Goal: Information Seeking & Learning: Learn about a topic

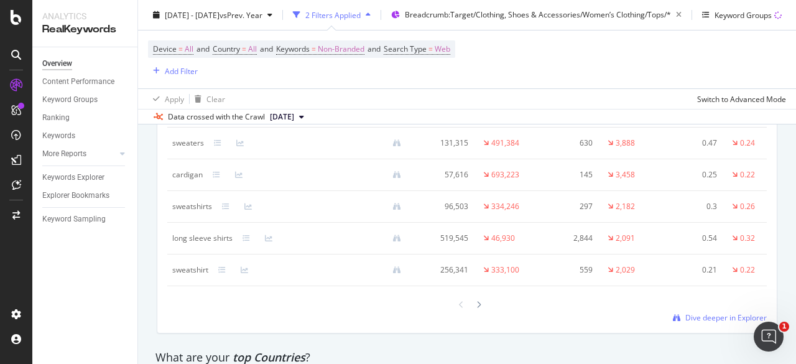
scroll to position [1598, 0]
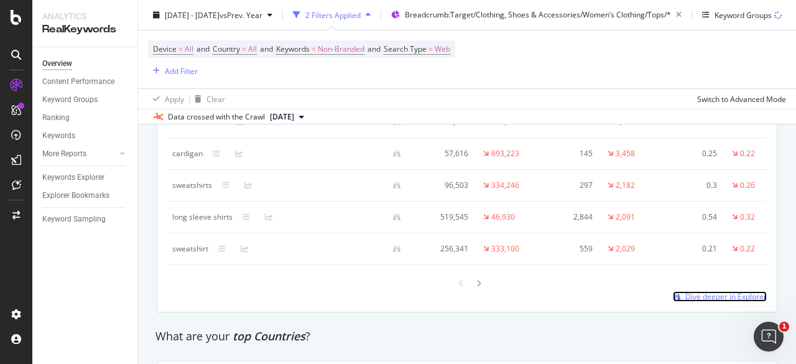
click at [721, 302] on span "Dive deeper in Explorer" at bounding box center [725, 296] width 81 height 11
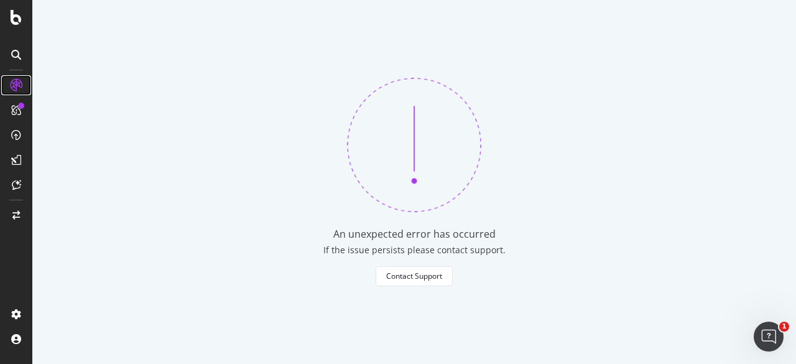
click at [17, 84] on icon at bounding box center [16, 85] width 12 height 12
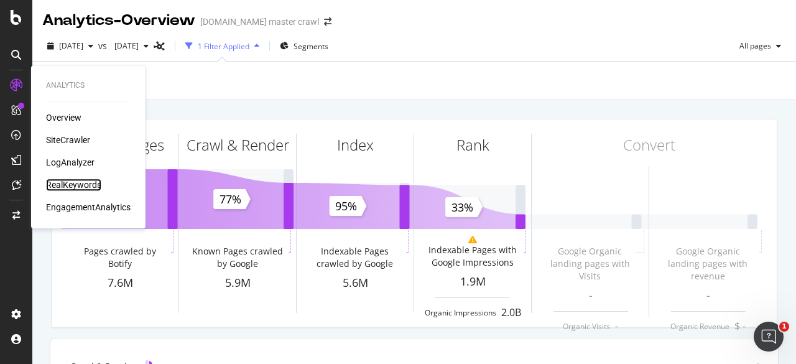
click at [71, 183] on div "RealKeywords" at bounding box center [73, 184] width 55 height 12
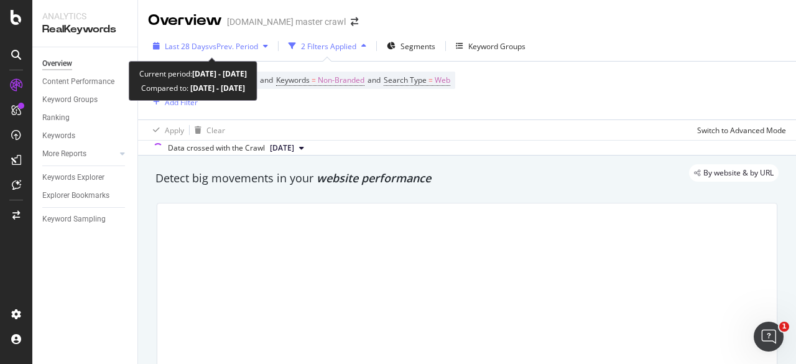
click at [236, 39] on div "Last 28 Days vs Prev. Period" at bounding box center [210, 46] width 125 height 19
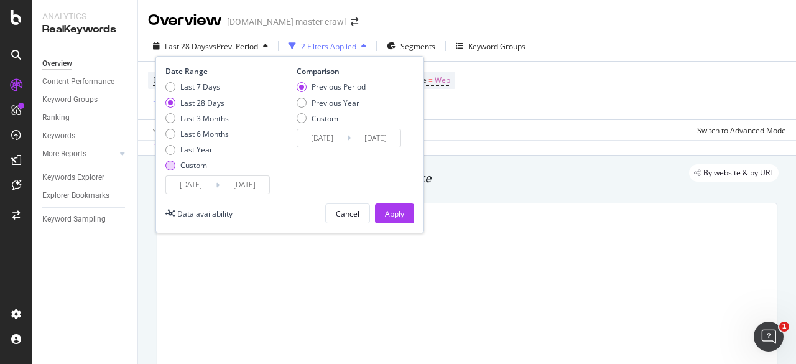
click at [189, 169] on div "Custom" at bounding box center [193, 165] width 27 height 11
click at [208, 184] on input "2025/07/27" at bounding box center [191, 184] width 50 height 17
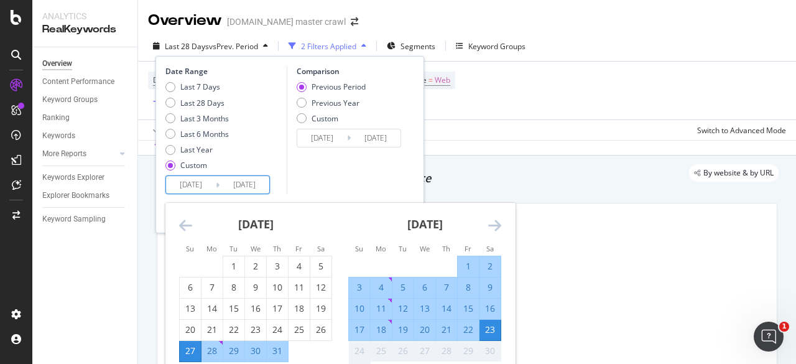
click at [188, 229] on icon "Move backward to switch to the previous month." at bounding box center [185, 225] width 13 height 15
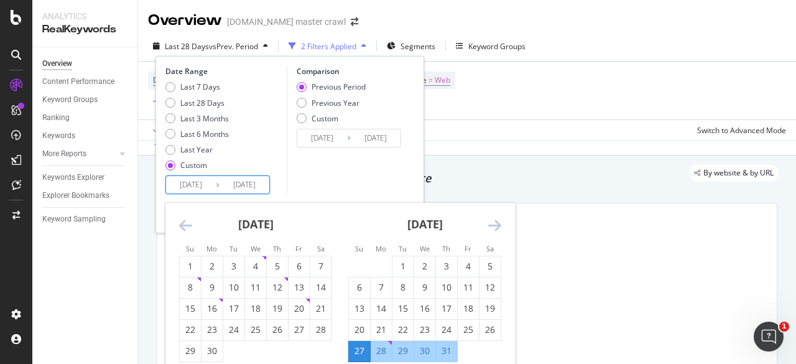
click at [188, 229] on icon "Move backward to switch to the previous month." at bounding box center [185, 225] width 13 height 15
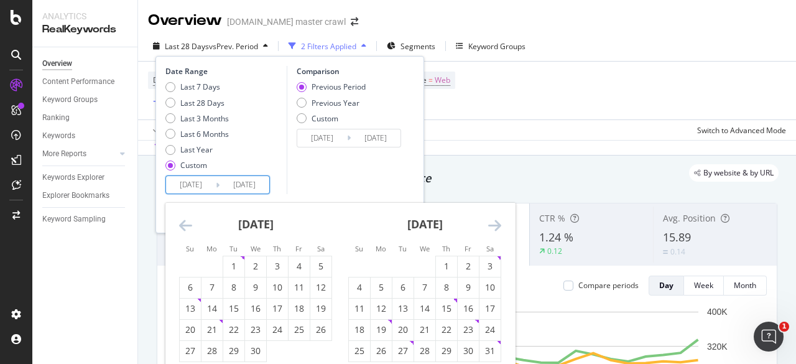
click at [188, 229] on icon "Move backward to switch to the previous month." at bounding box center [185, 225] width 13 height 15
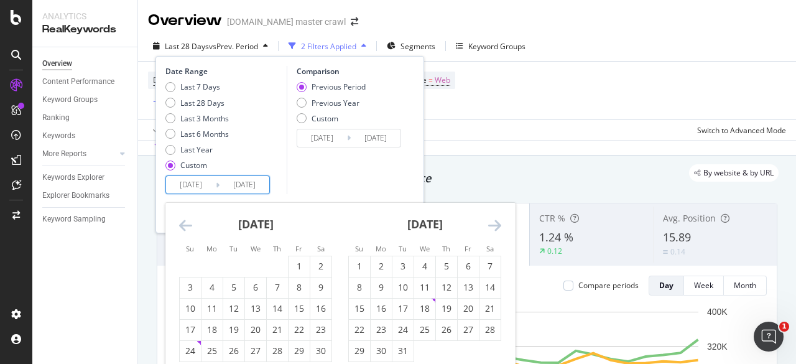
click at [188, 229] on icon "Move backward to switch to the previous month." at bounding box center [185, 225] width 13 height 15
click at [185, 288] on div "7" at bounding box center [190, 287] width 21 height 12
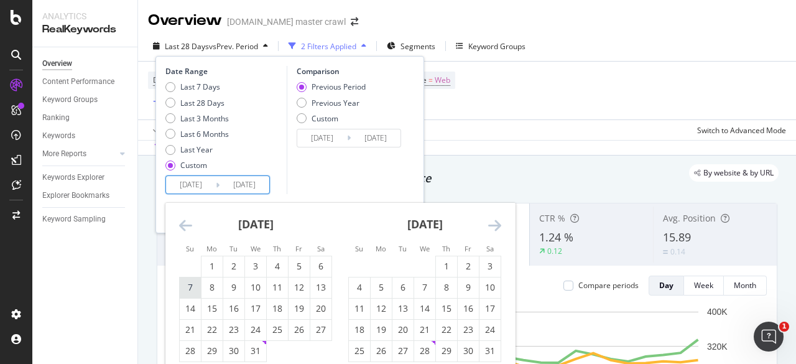
type input "2024/07/07"
type input "2023/05/21"
type input "2024/07/06"
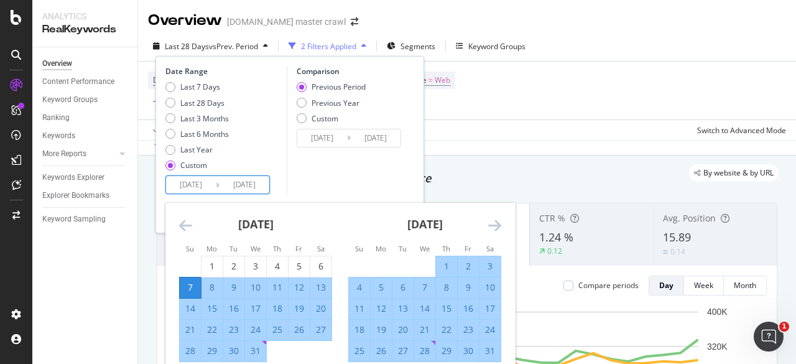
click at [249, 187] on input "2025/08/23" at bounding box center [244, 184] width 50 height 17
click at [486, 260] on div "3" at bounding box center [489, 266] width 21 height 12
type input "2024/08/03"
type input "2024/06/09"
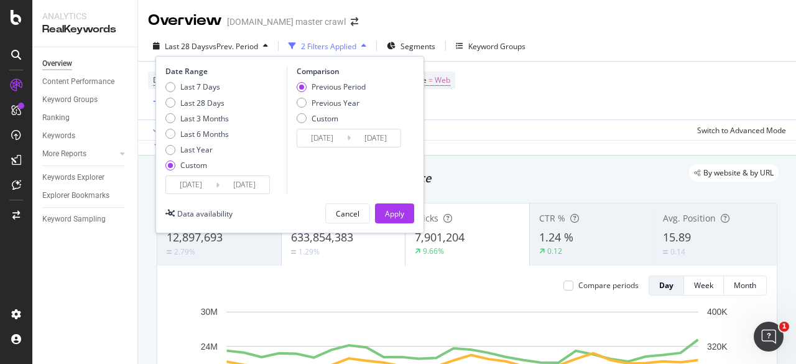
click at [237, 182] on input "2024/08/03" at bounding box center [244, 184] width 50 height 17
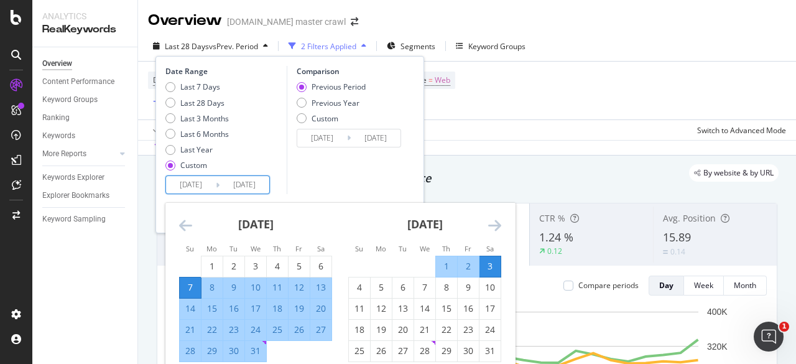
click at [495, 231] on icon "Move forward to switch to the next month." at bounding box center [494, 225] width 13 height 15
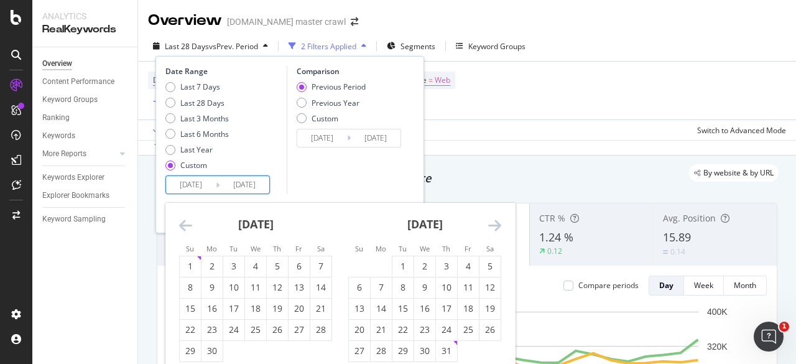
click at [495, 231] on icon "Move forward to switch to the next month." at bounding box center [494, 225] width 13 height 15
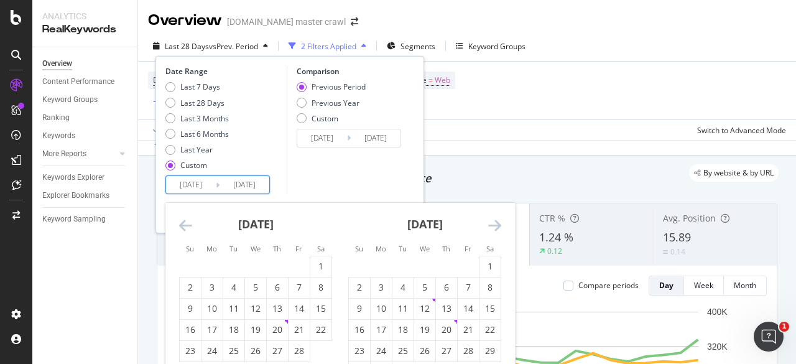
click at [495, 231] on icon "Move forward to switch to the next month." at bounding box center [494, 225] width 13 height 15
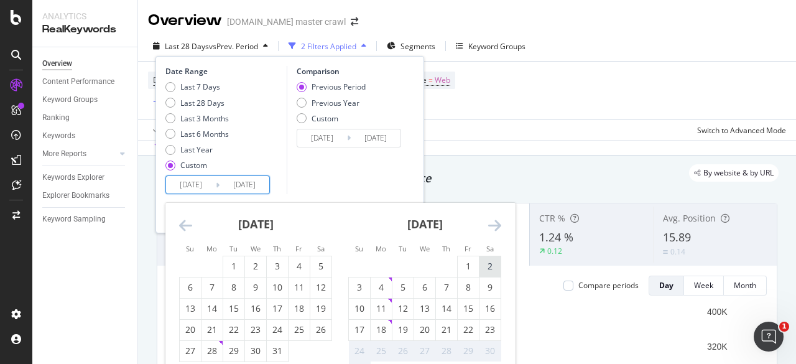
click at [491, 262] on div "2" at bounding box center [489, 266] width 21 height 12
type input "2025/08/02"
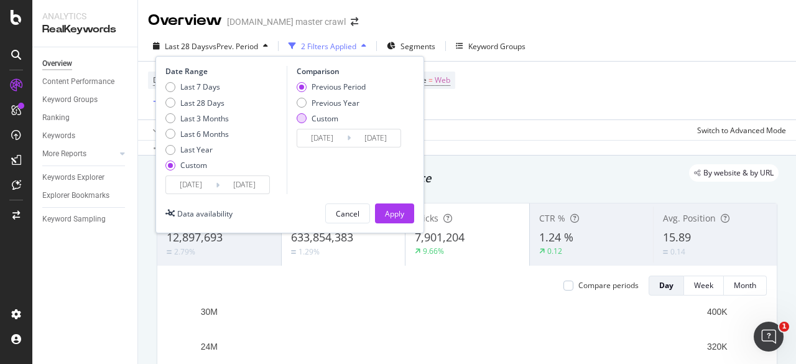
click at [316, 117] on div "Custom" at bounding box center [324, 118] width 27 height 11
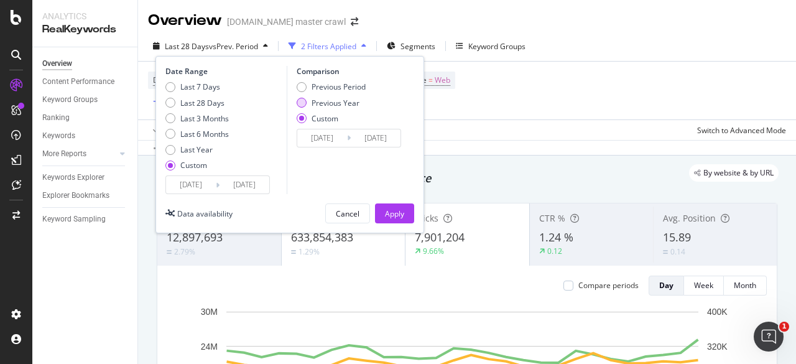
click at [297, 101] on div "Previous Year" at bounding box center [302, 103] width 10 height 10
type input "2023/07/09"
type input "2024/08/03"
click at [318, 121] on div "Custom" at bounding box center [324, 118] width 27 height 11
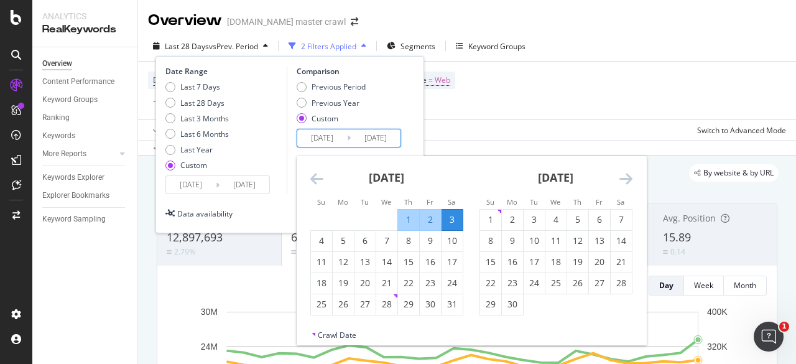
click at [327, 135] on input "2023/07/09" at bounding box center [322, 137] width 50 height 17
click at [369, 173] on strong "August 2024" at bounding box center [386, 177] width 35 height 15
click at [336, 178] on div "August 2024" at bounding box center [386, 182] width 153 height 53
click at [316, 178] on icon "Move backward to switch to the previous month." at bounding box center [316, 178] width 13 height 15
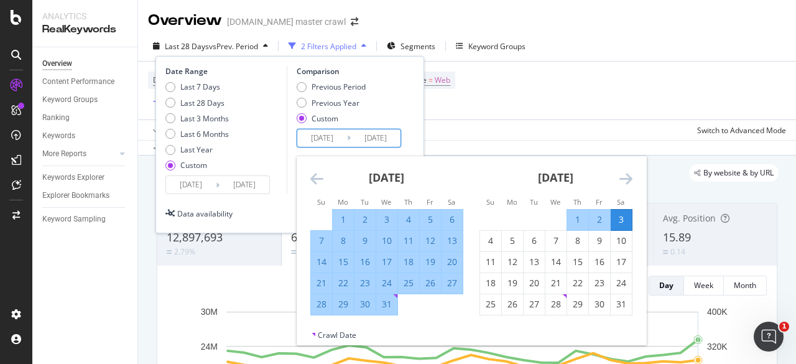
click at [316, 178] on icon "Move backward to switch to the previous month." at bounding box center [316, 178] width 13 height 15
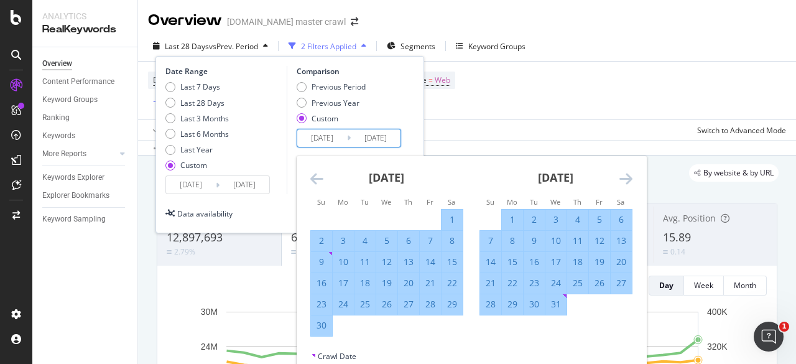
click at [316, 178] on icon "Move backward to switch to the previous month." at bounding box center [316, 178] width 13 height 15
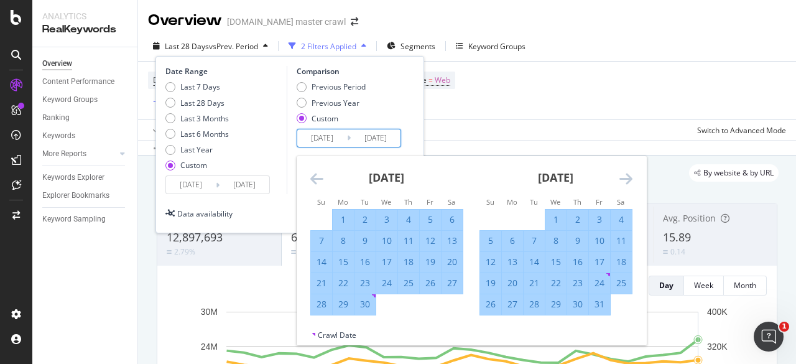
click at [316, 178] on icon "Move backward to switch to the previous month." at bounding box center [316, 178] width 13 height 15
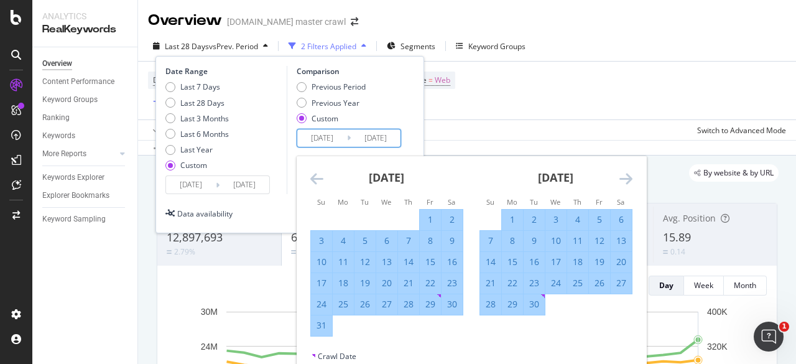
click at [316, 178] on icon "Move backward to switch to the previous month." at bounding box center [316, 178] width 13 height 15
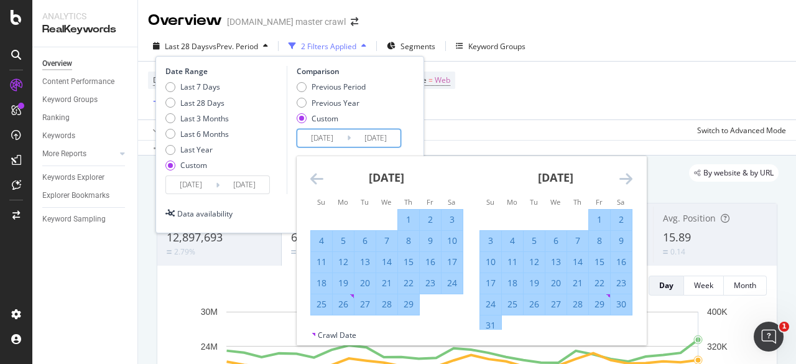
click at [624, 179] on icon "Move forward to switch to the next month." at bounding box center [625, 178] width 13 height 15
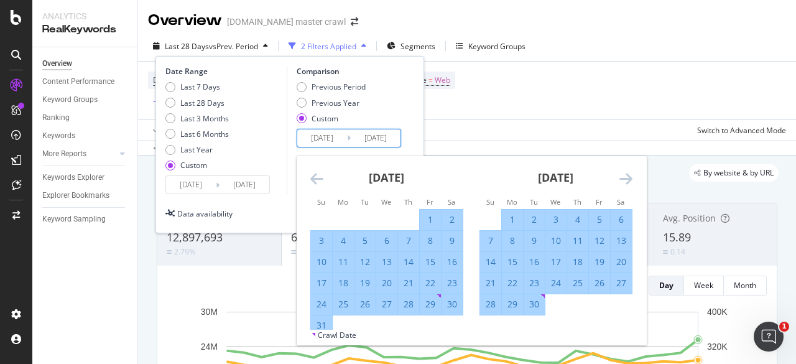
click at [624, 179] on icon "Move forward to switch to the next month." at bounding box center [625, 178] width 13 height 15
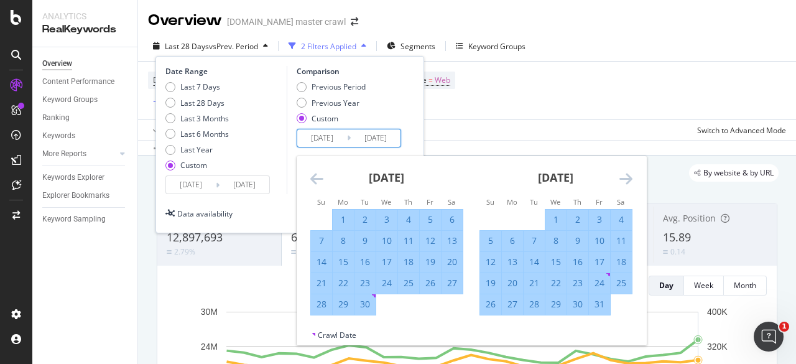
click at [624, 179] on icon "Move forward to switch to the next month." at bounding box center [625, 178] width 13 height 15
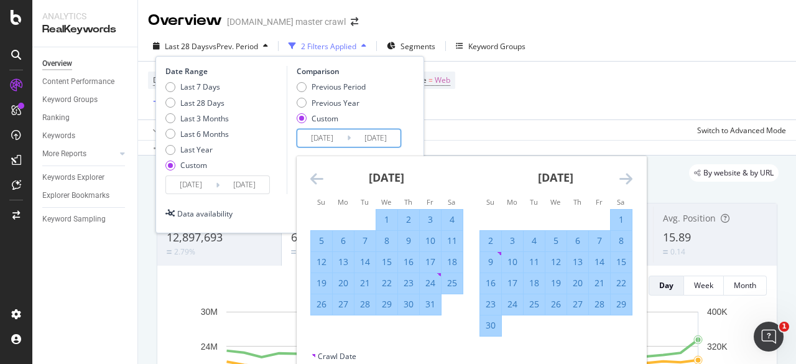
click at [624, 179] on icon "Move forward to switch to the next month." at bounding box center [625, 178] width 13 height 15
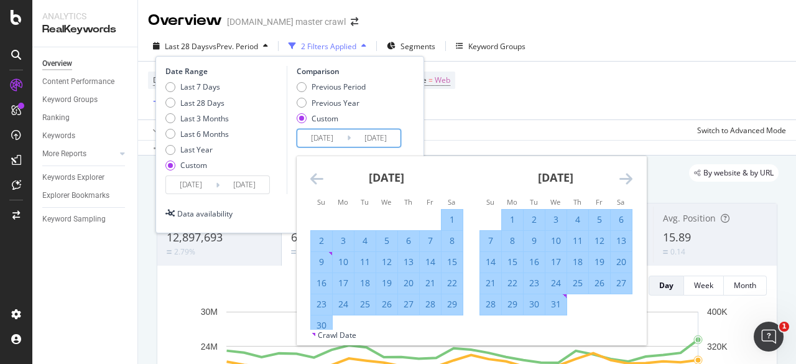
click at [619, 221] on div "6" at bounding box center [621, 219] width 21 height 12
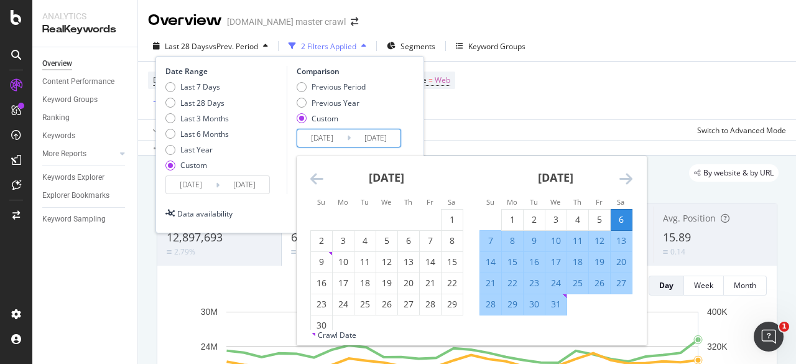
click at [383, 142] on input "2024/08/03" at bounding box center [376, 137] width 50 height 17
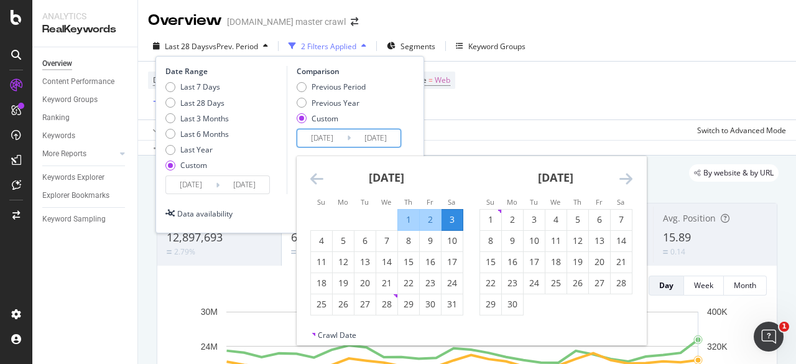
click at [332, 141] on input "2024/07/06" at bounding box center [322, 137] width 50 height 17
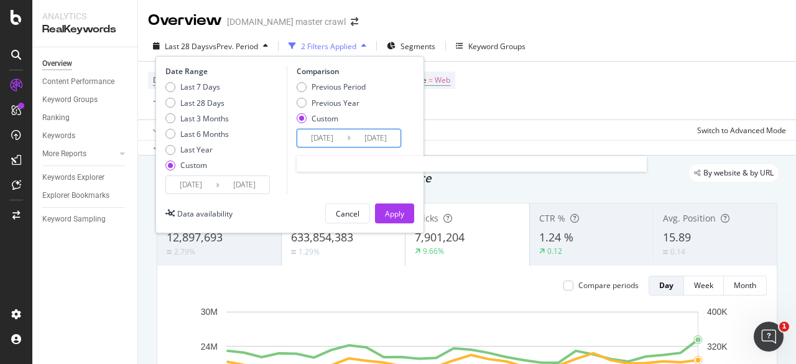
click at [332, 141] on input "2024/07/06" at bounding box center [322, 137] width 50 height 17
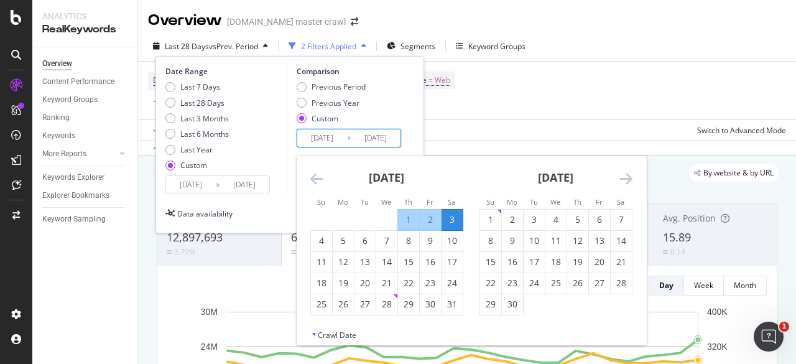
click at [325, 178] on div "August 2024" at bounding box center [386, 182] width 153 height 53
click at [316, 179] on icon "Move backward to switch to the previous month." at bounding box center [316, 178] width 13 height 15
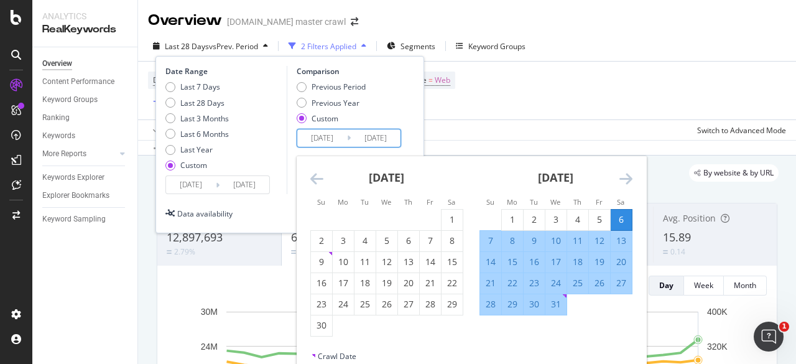
click at [316, 179] on icon "Move backward to switch to the previous month." at bounding box center [316, 178] width 13 height 15
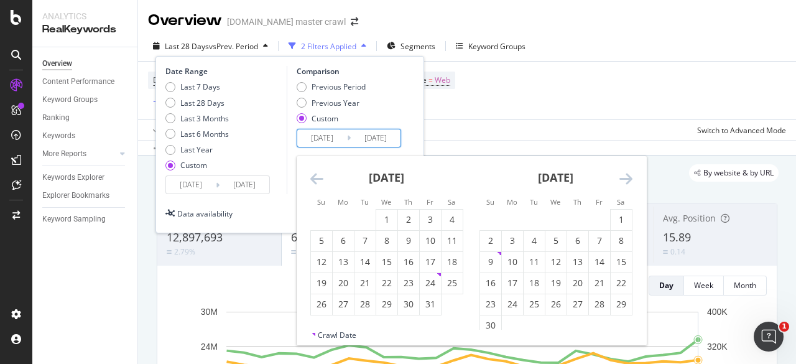
click at [316, 179] on icon "Move backward to switch to the previous month." at bounding box center [316, 178] width 13 height 15
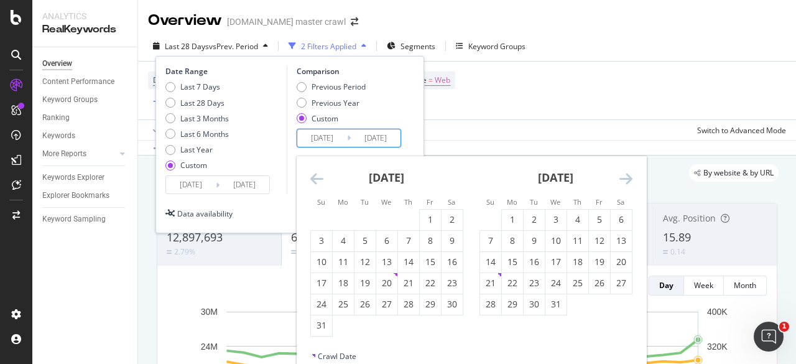
click at [316, 179] on icon "Move backward to switch to the previous month." at bounding box center [316, 178] width 13 height 15
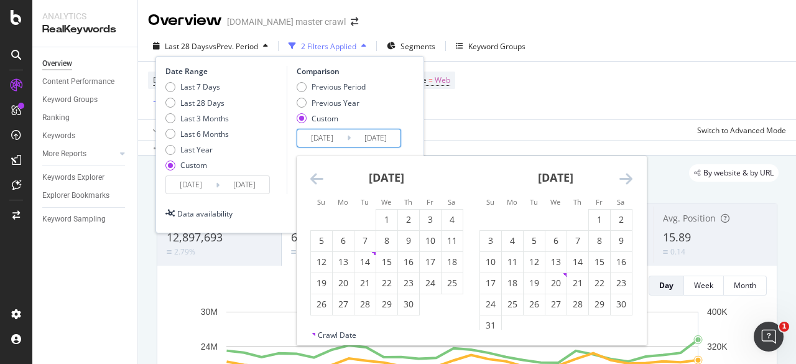
click at [316, 179] on icon "Move backward to switch to the previous month." at bounding box center [316, 178] width 13 height 15
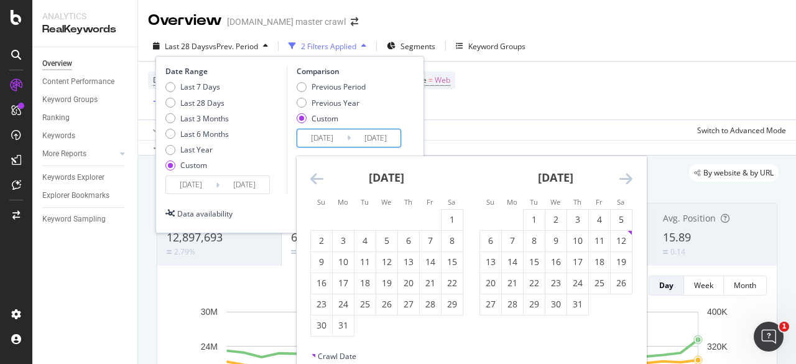
click at [316, 179] on icon "Move backward to switch to the previous month." at bounding box center [316, 178] width 13 height 15
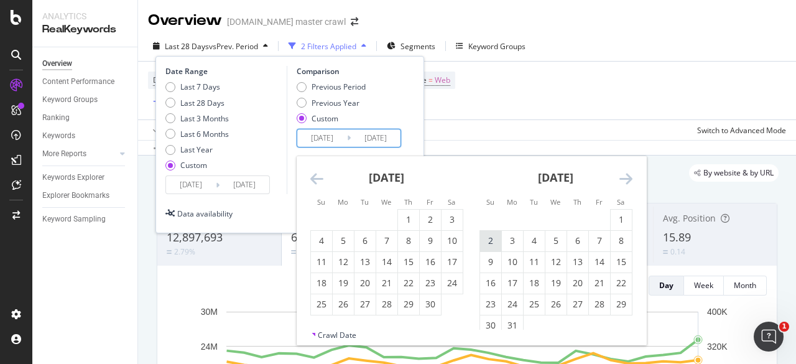
click at [491, 241] on div "2" at bounding box center [490, 240] width 21 height 12
type input "2023/07/02"
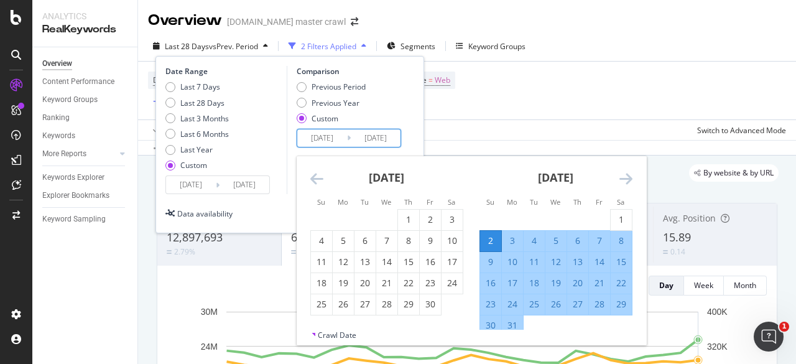
click at [492, 236] on div "2" at bounding box center [490, 240] width 21 height 12
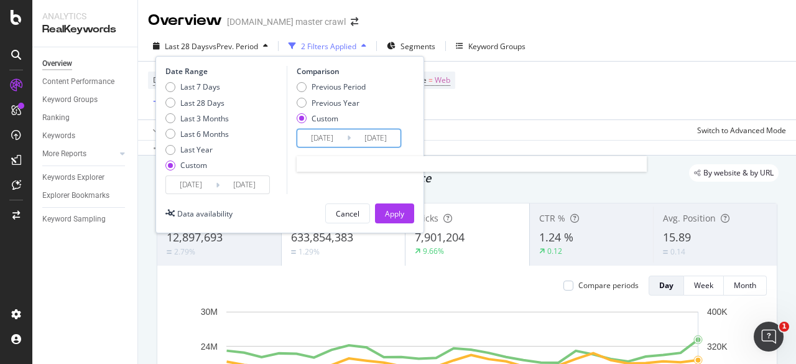
click at [382, 144] on input "2023/07/02" at bounding box center [376, 137] width 50 height 17
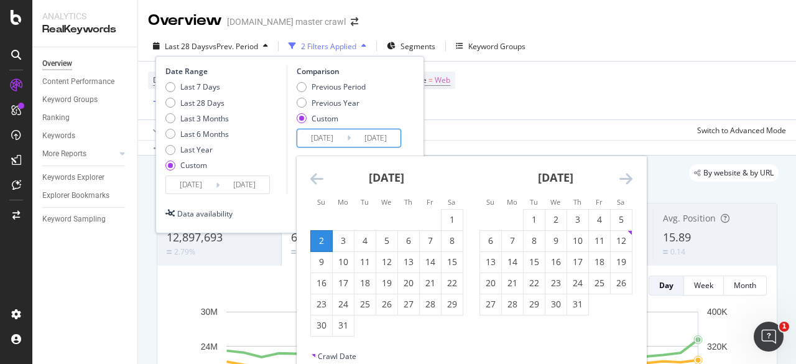
click at [627, 172] on icon "Move forward to switch to the next month." at bounding box center [625, 178] width 13 height 15
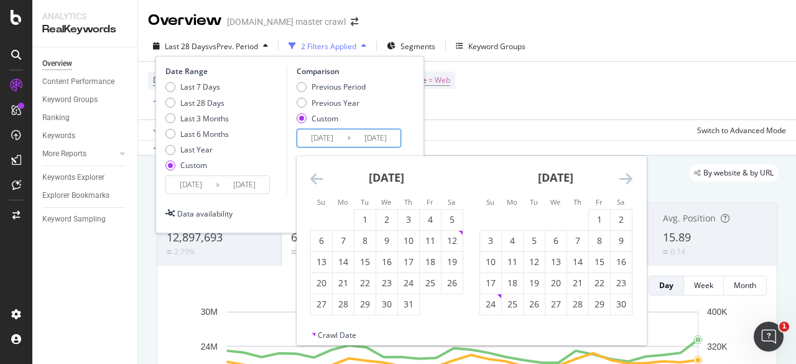
click at [627, 172] on icon "Move forward to switch to the next month." at bounding box center [625, 178] width 13 height 15
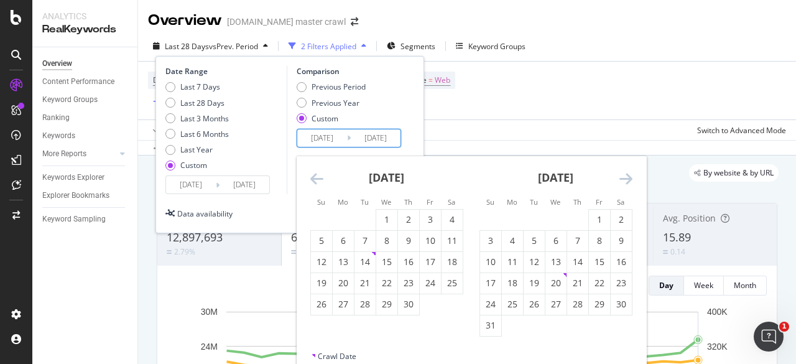
click at [627, 172] on icon "Move forward to switch to the next month." at bounding box center [625, 178] width 13 height 15
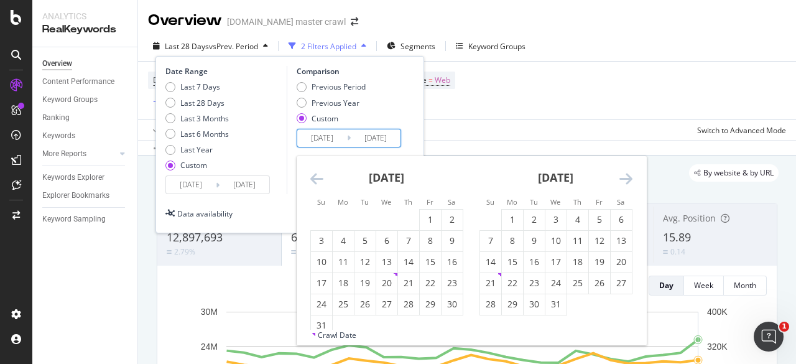
click at [627, 172] on icon "Move forward to switch to the next month." at bounding box center [625, 178] width 13 height 15
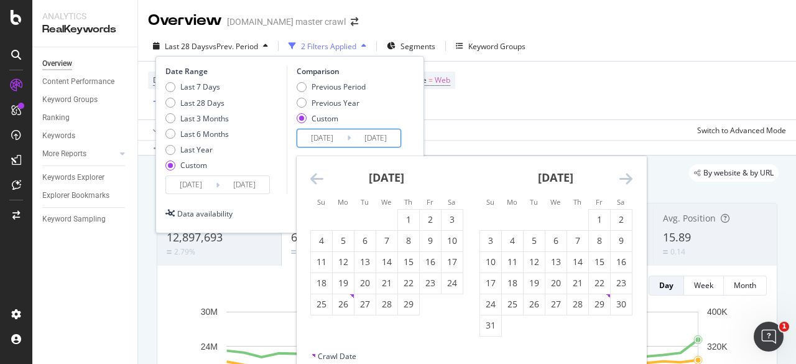
click at [627, 172] on icon "Move forward to switch to the next month." at bounding box center [625, 178] width 13 height 15
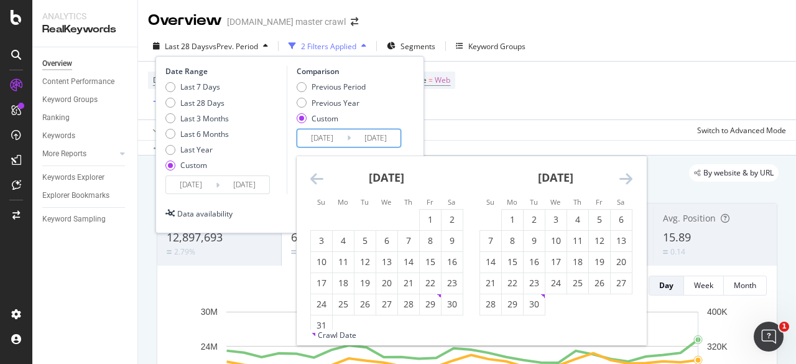
click at [627, 172] on icon "Move forward to switch to the next month." at bounding box center [625, 178] width 13 height 15
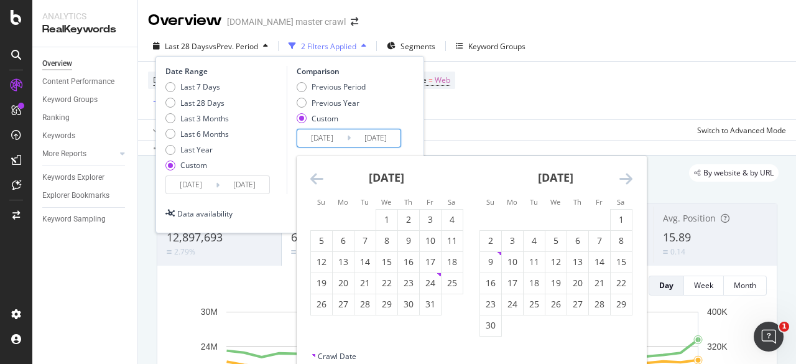
click at [627, 172] on icon "Move forward to switch to the next month." at bounding box center [625, 178] width 13 height 15
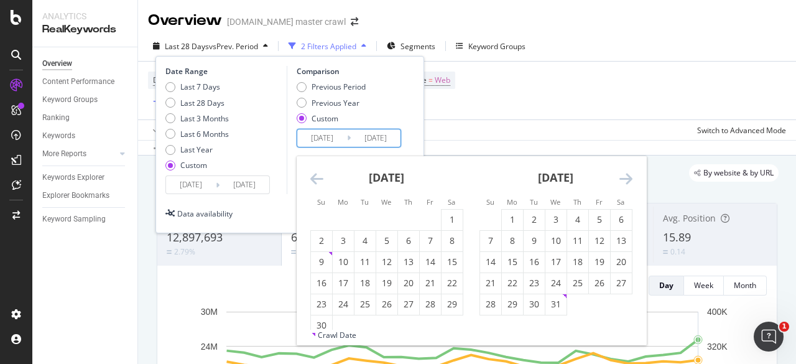
click at [627, 172] on icon "Move forward to switch to the next month." at bounding box center [625, 178] width 13 height 15
click at [313, 177] on icon "Move backward to switch to the previous month." at bounding box center [316, 178] width 13 height 15
click at [611, 215] on div "6" at bounding box center [621, 219] width 21 height 12
type input "2024/07/06"
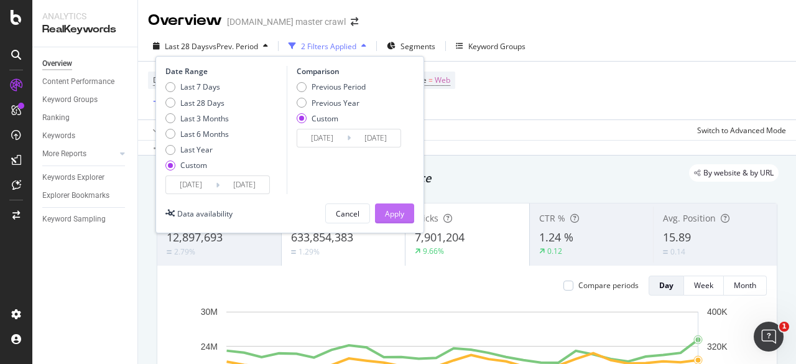
click at [404, 207] on button "Apply" at bounding box center [394, 213] width 39 height 20
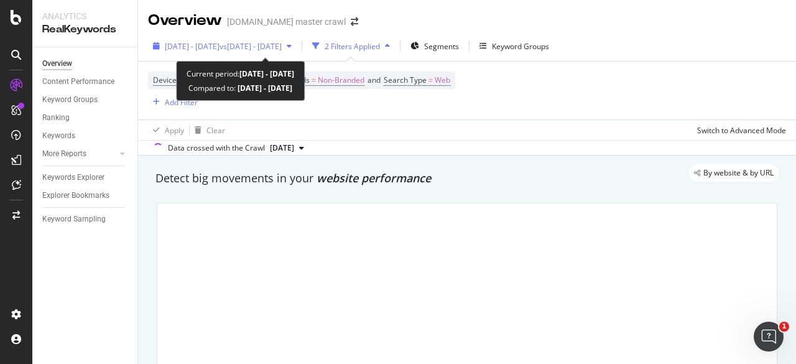
click at [291, 55] on div "2024 Jul. 7th - 2025 Aug. 2nd vs 2023 Jul. 2nd - 2024 Jul. 6th" at bounding box center [222, 46] width 149 height 19
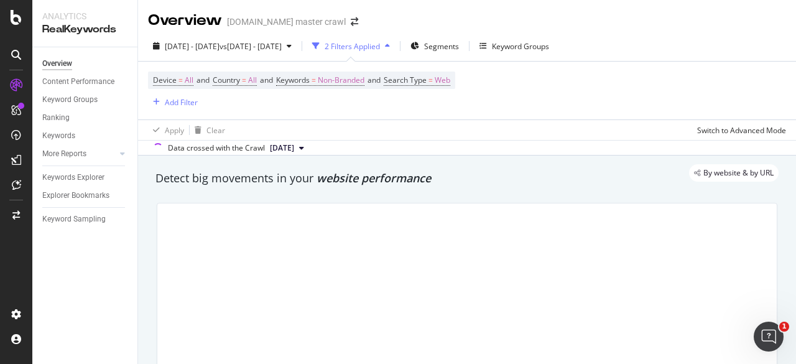
click at [470, 139] on div "Apply Clear Switch to Advanced Mode" at bounding box center [467, 129] width 658 height 21
click at [459, 47] on span "Segments" at bounding box center [441, 46] width 35 height 11
